Goal: Use online tool/utility: Utilize a website feature to perform a specific function

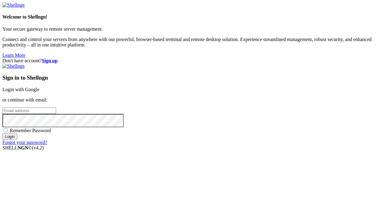
click at [39, 87] on link "Login with Google" at bounding box center [20, 89] width 37 height 5
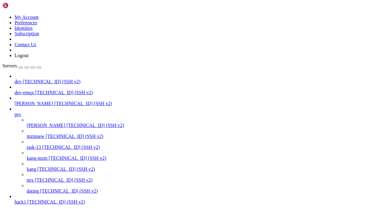
scroll to position [20, 0]
click at [31, 177] on span "nex" at bounding box center [30, 179] width 7 height 5
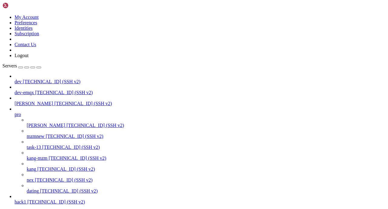
click at [39, 188] on span "dating" at bounding box center [33, 190] width 12 height 5
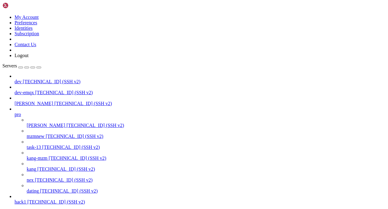
copy x-row "dd8172b"
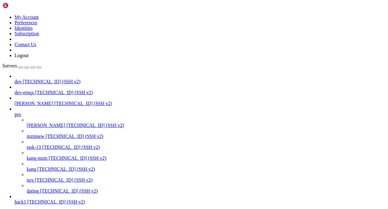
drag, startPoint x: 106, startPoint y: 432, endPoint x: 111, endPoint y: 430, distance: 6.1
